Goal: Information Seeking & Learning: Find specific fact

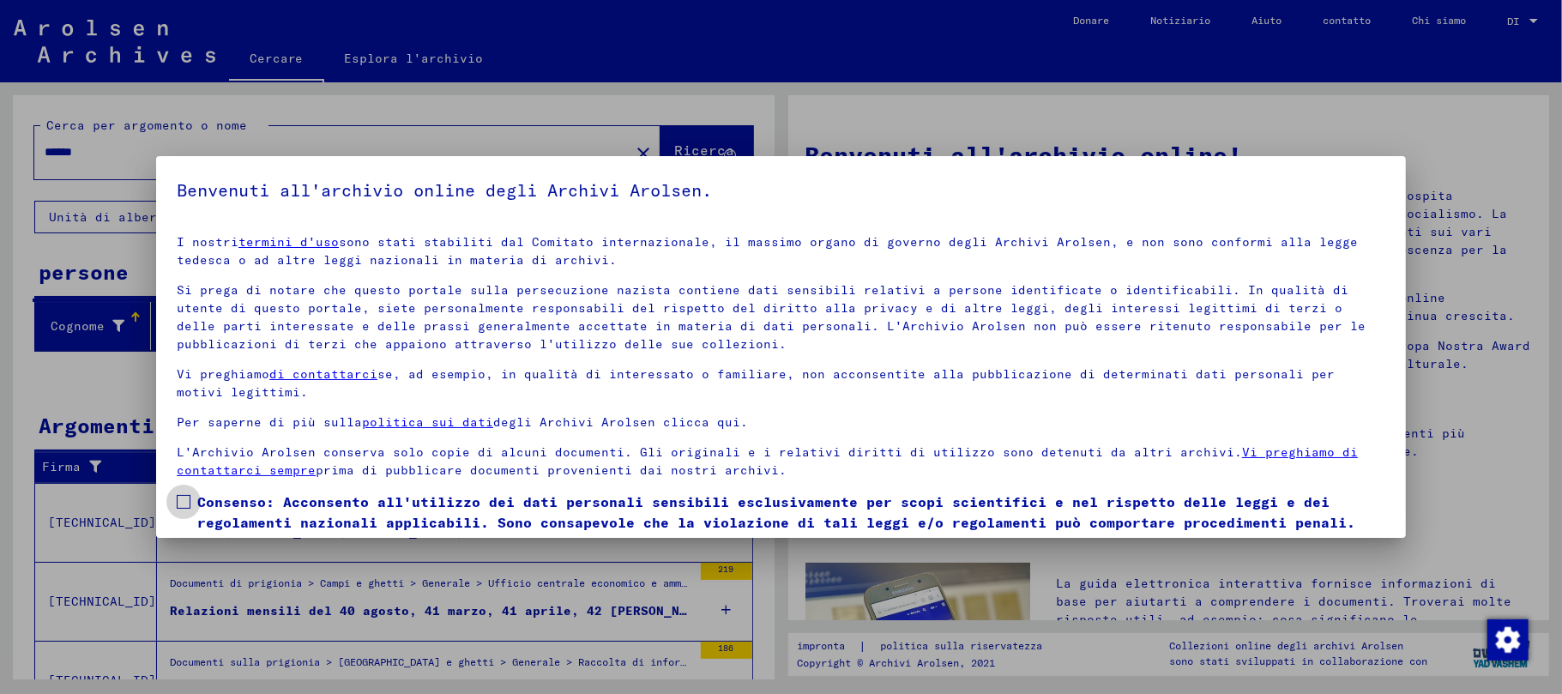
drag, startPoint x: 178, startPoint y: 496, endPoint x: 187, endPoint y: 498, distance: 9.0
click at [178, 498] on span at bounding box center [184, 502] width 14 height 14
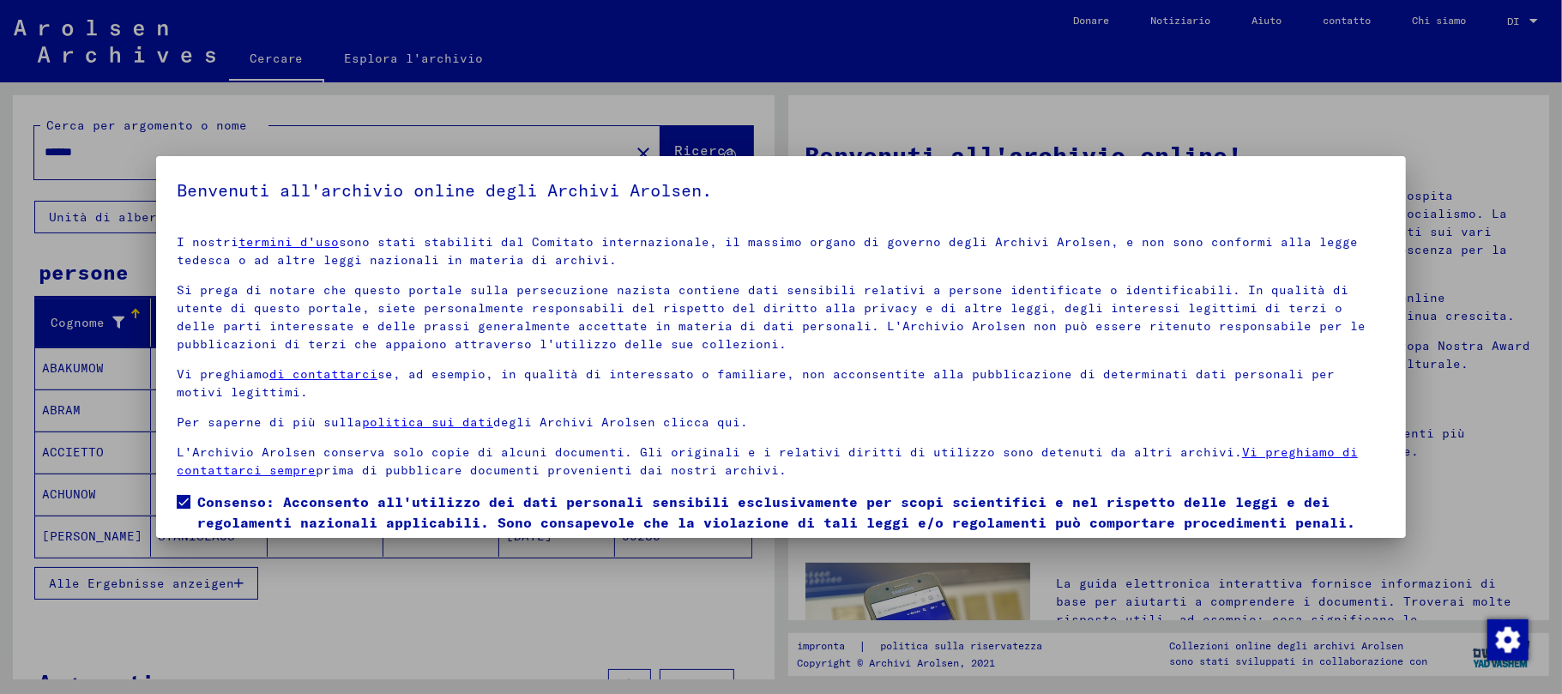
scroll to position [32, 0]
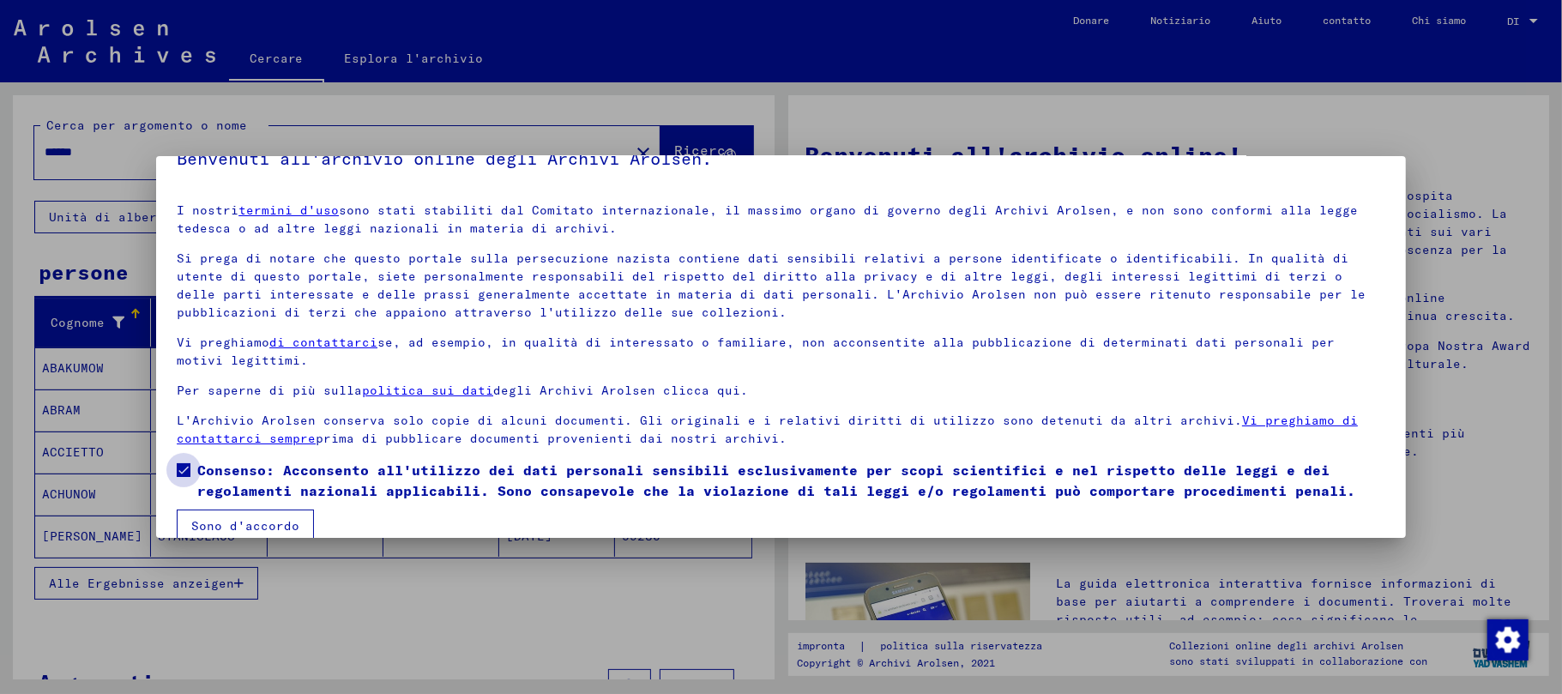
click at [224, 491] on span "Consenso: Acconsento all'utilizzo dei dati personali sensibili esclusivamente p…" at bounding box center [791, 480] width 1188 height 41
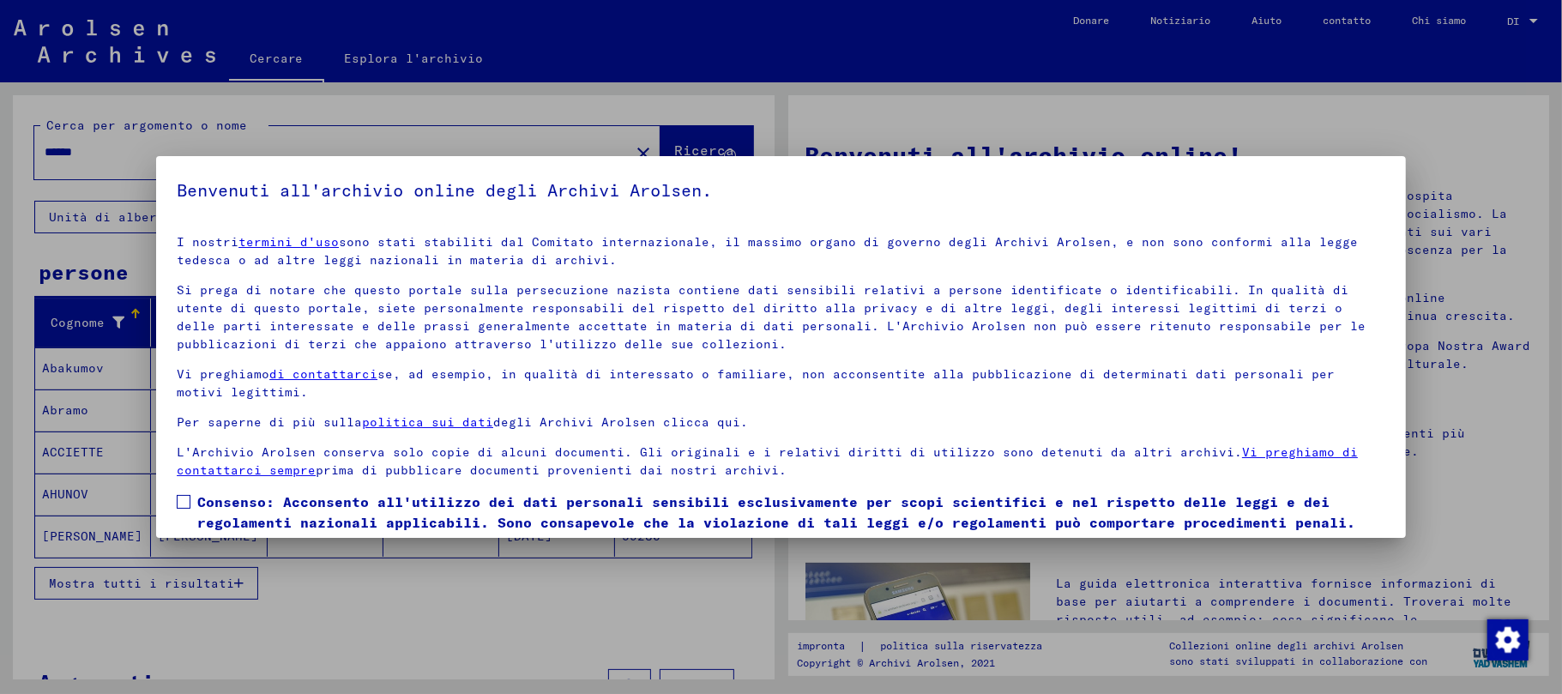
scroll to position [57, 0]
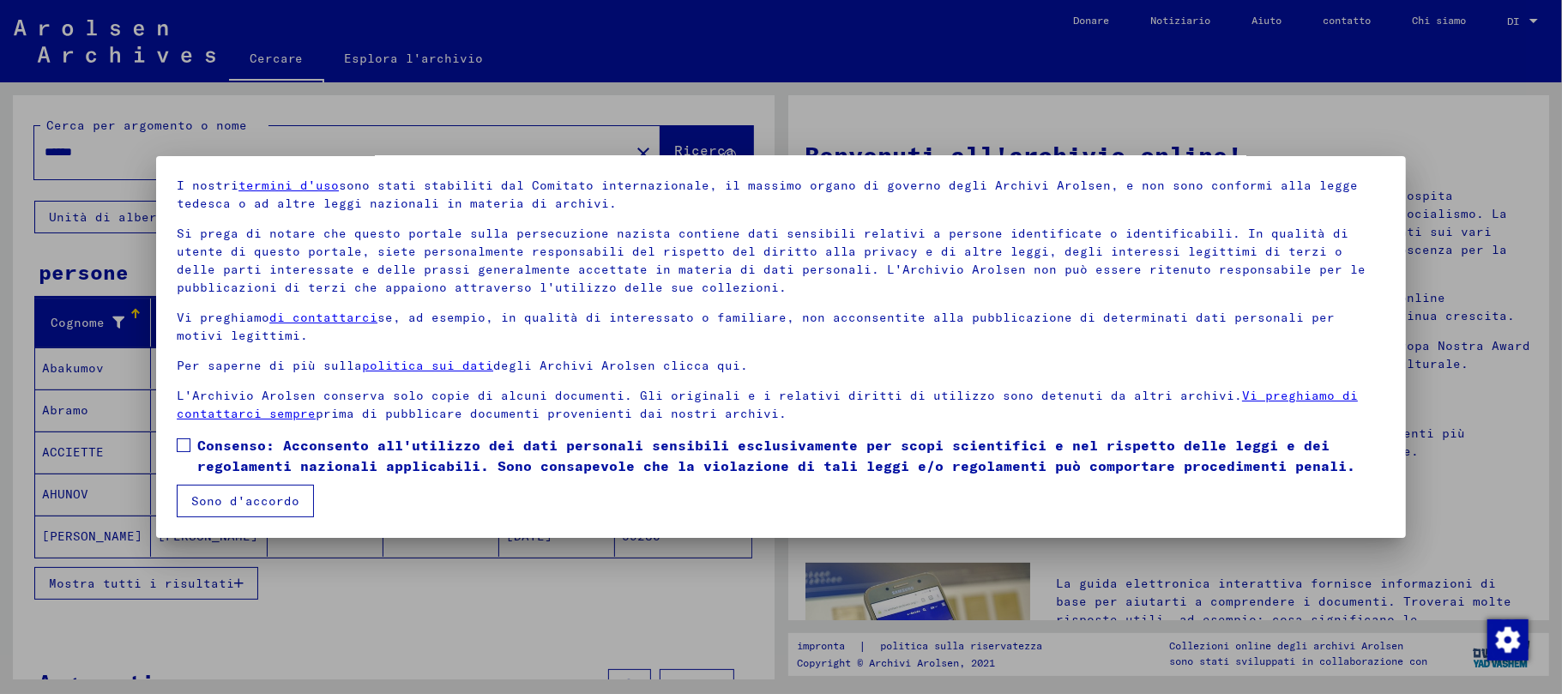
drag, startPoint x: 187, startPoint y: 443, endPoint x: 196, endPoint y: 475, distance: 33.9
click at [186, 443] on span at bounding box center [184, 445] width 14 height 14
click at [206, 496] on font "Sono d'accordo" at bounding box center [245, 500] width 108 height 15
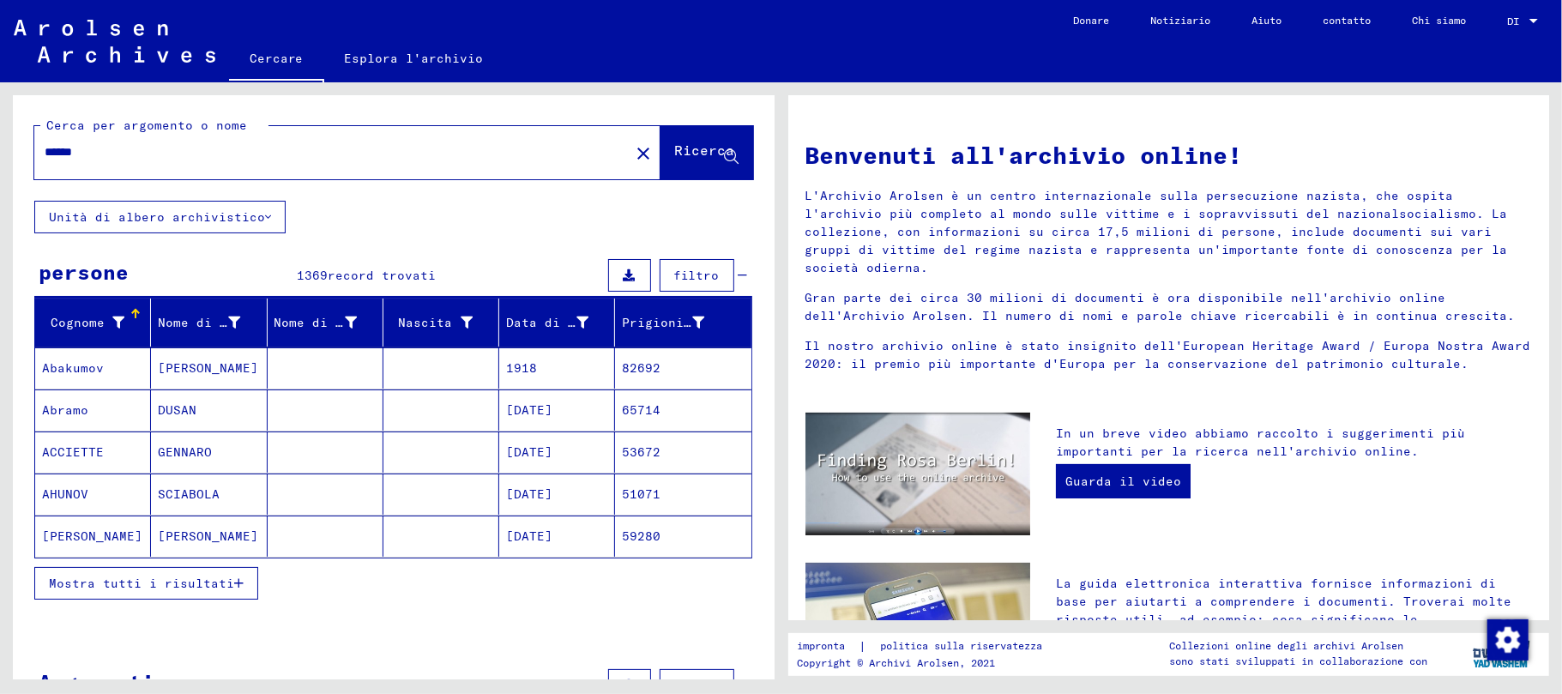
click at [211, 453] on mat-cell "GENNARO" at bounding box center [209, 451] width 116 height 41
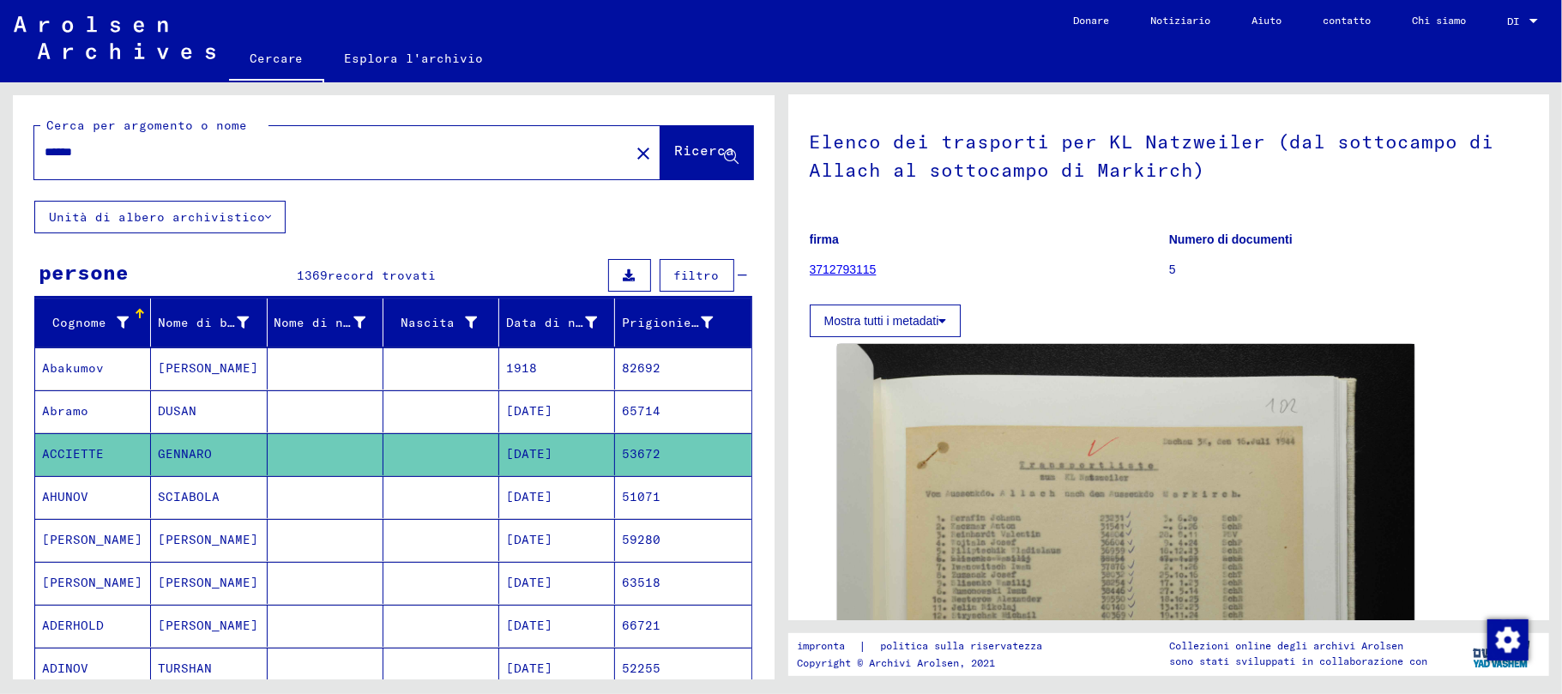
scroll to position [228, 0]
